Goal: Information Seeking & Learning: Learn about a topic

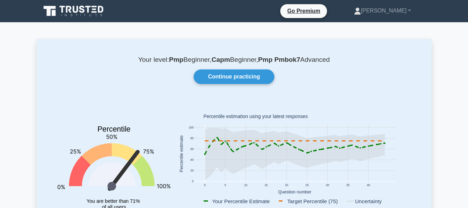
click at [59, 13] on icon at bounding box center [74, 11] width 67 height 13
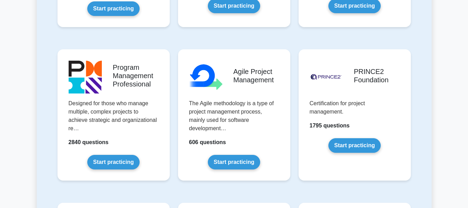
scroll to position [598, 0]
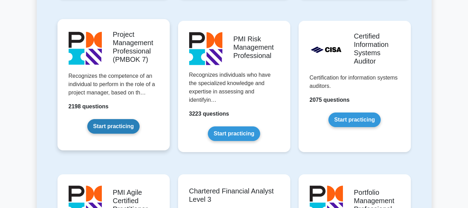
click at [99, 126] on link "Start practicing" at bounding box center [113, 126] width 52 height 15
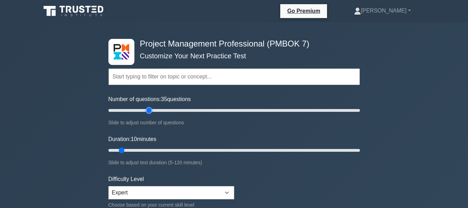
click at [151, 109] on input "Number of questions: 35 questions" at bounding box center [235, 110] width 252 height 8
drag, startPoint x: 151, startPoint y: 109, endPoint x: 157, endPoint y: 112, distance: 7.3
type input "40"
click at [157, 112] on input "Number of questions: 40 questions" at bounding box center [235, 110] width 252 height 8
drag, startPoint x: 121, startPoint y: 147, endPoint x: 205, endPoint y: 155, distance: 84.7
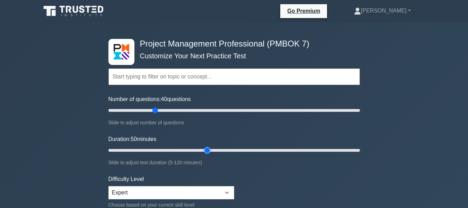
type input "50"
click at [205, 154] on input "Duration: 50 minutes" at bounding box center [235, 150] width 252 height 8
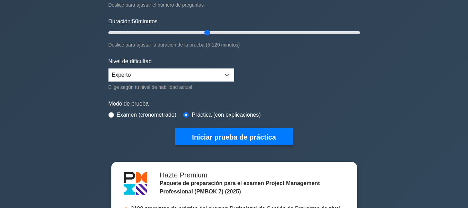
scroll to position [127, 0]
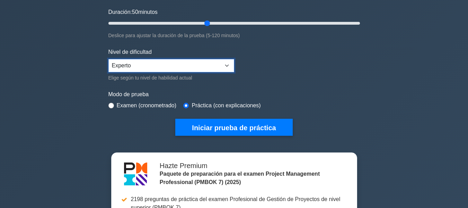
click at [202, 66] on select "Principiante Intermedio Experto" at bounding box center [172, 65] width 126 height 13
click at [109, 59] on select "Principiante Intermedio Experto" at bounding box center [172, 65] width 126 height 13
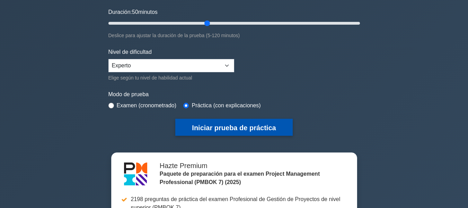
click at [205, 123] on font "Iniciar prueba de práctica" at bounding box center [234, 127] width 84 height 8
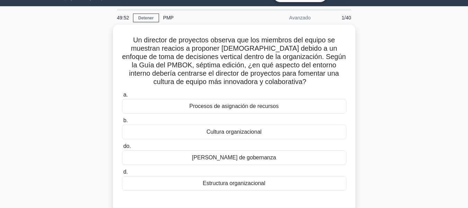
scroll to position [24, 0]
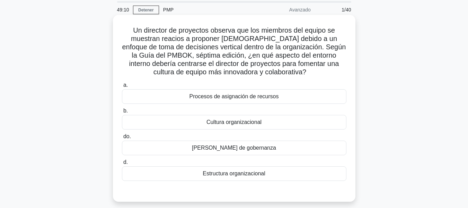
click at [219, 120] on font "Cultura organizacional" at bounding box center [234, 122] width 55 height 6
click at [122, 113] on input "b. Cultura organizacional" at bounding box center [122, 111] width 0 height 5
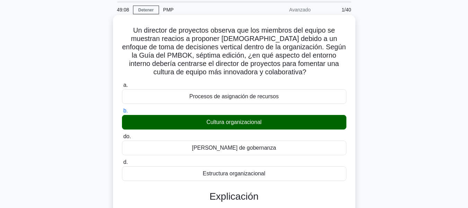
click at [122, 134] on input "do. Marcos de gobernanza" at bounding box center [122, 136] width 0 height 5
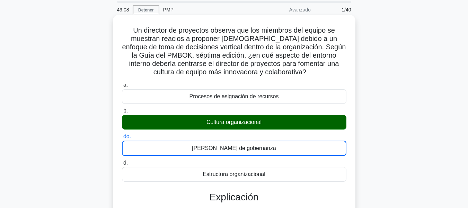
click at [122, 161] on input "d. Estructura organizacional" at bounding box center [122, 163] width 0 height 5
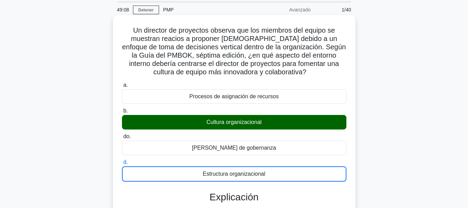
click at [122, 83] on input "a. Procesos de asignación de recursos" at bounding box center [122, 85] width 0 height 5
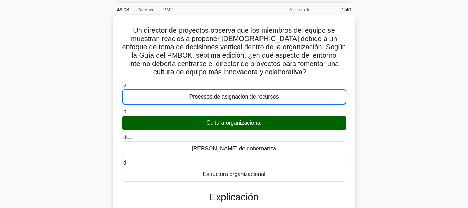
click at [122, 109] on input "b. Cultura organizacional" at bounding box center [122, 111] width 0 height 5
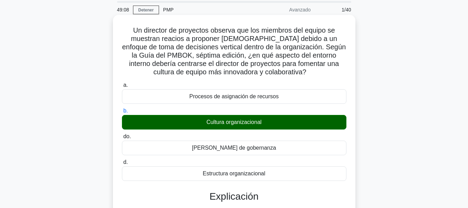
click at [122, 134] on input "do. Marcos de gobernanza" at bounding box center [122, 136] width 0 height 5
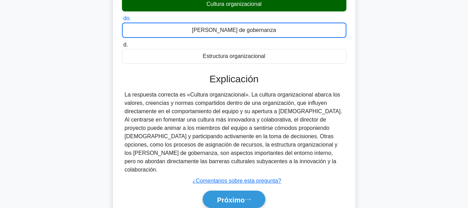
scroll to position [136, 0]
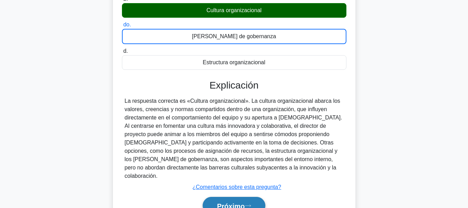
click at [233, 197] on button "Próximo" at bounding box center [234, 206] width 62 height 18
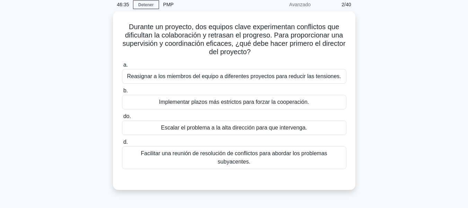
scroll to position [28, 0]
